Goal: Task Accomplishment & Management: Manage account settings

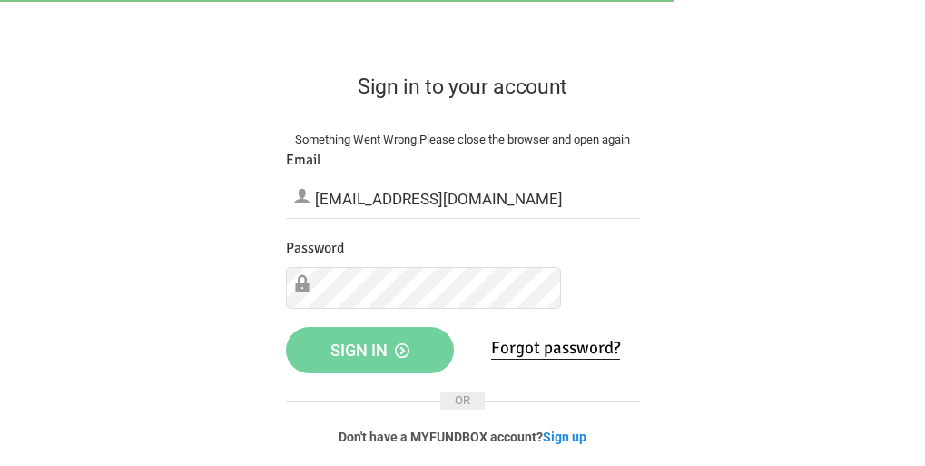
type input "[EMAIL_ADDRESS][DOMAIN_NAME]"
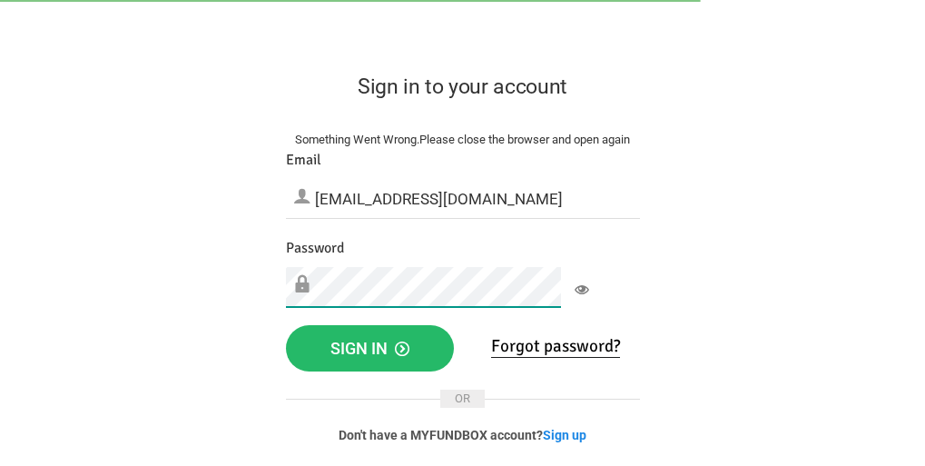
scroll to position [47, 0]
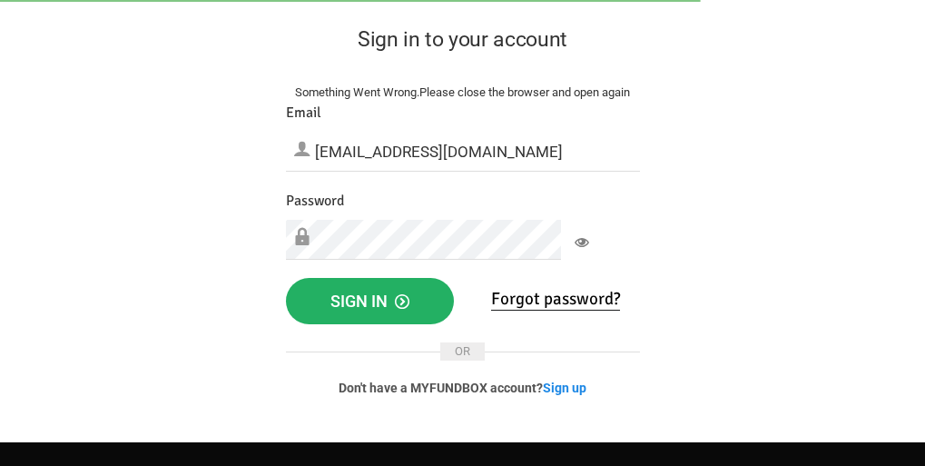
click at [409, 311] on span "Sign in" at bounding box center [369, 300] width 79 height 19
